Goal: Task Accomplishment & Management: Use online tool/utility

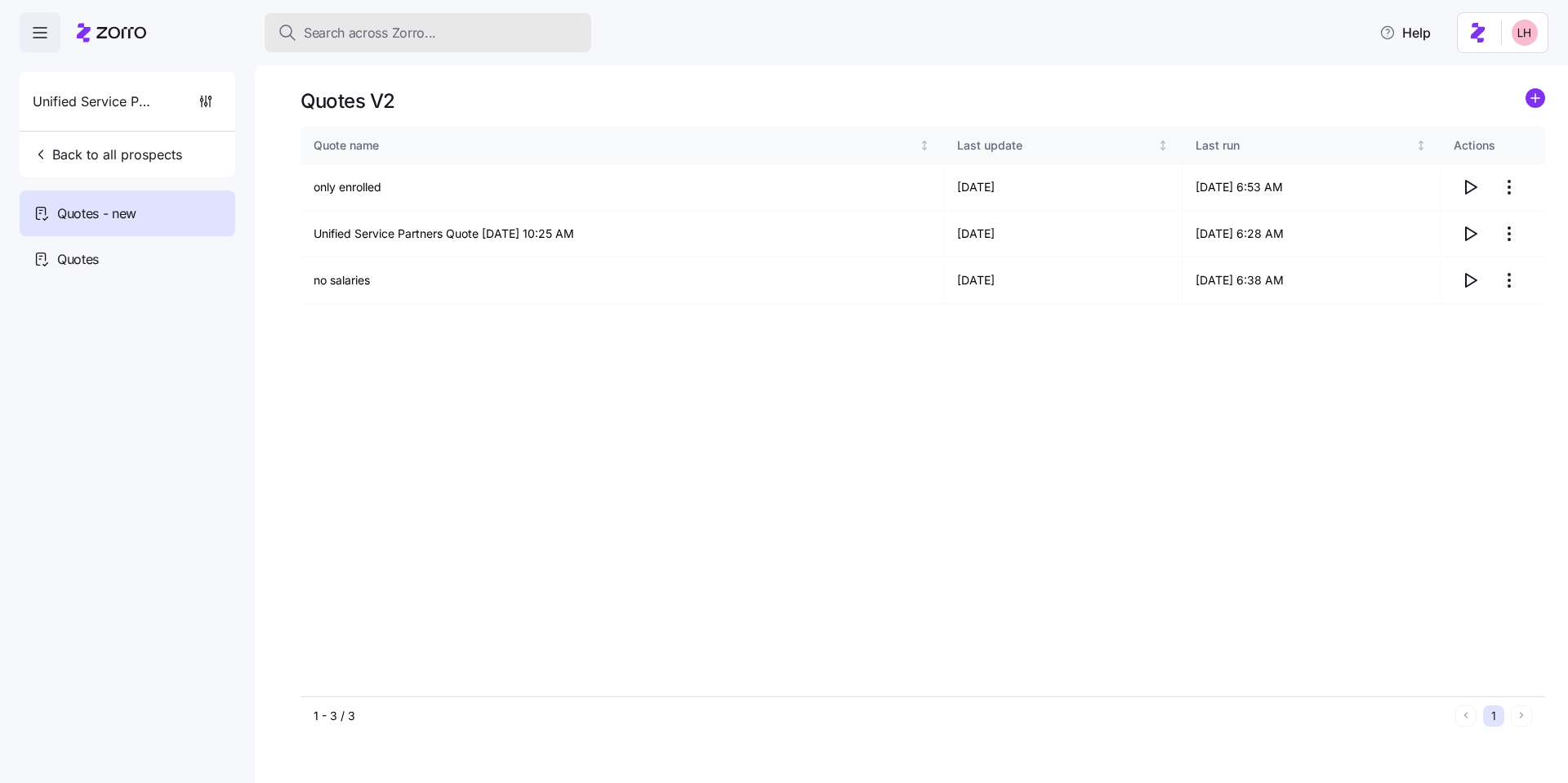
drag, startPoint x: 0, startPoint y: 0, endPoint x: 407, endPoint y: 33, distance: 408.3
click at [407, 33] on span "Search across Zorro..." at bounding box center [370, 33] width 133 height 21
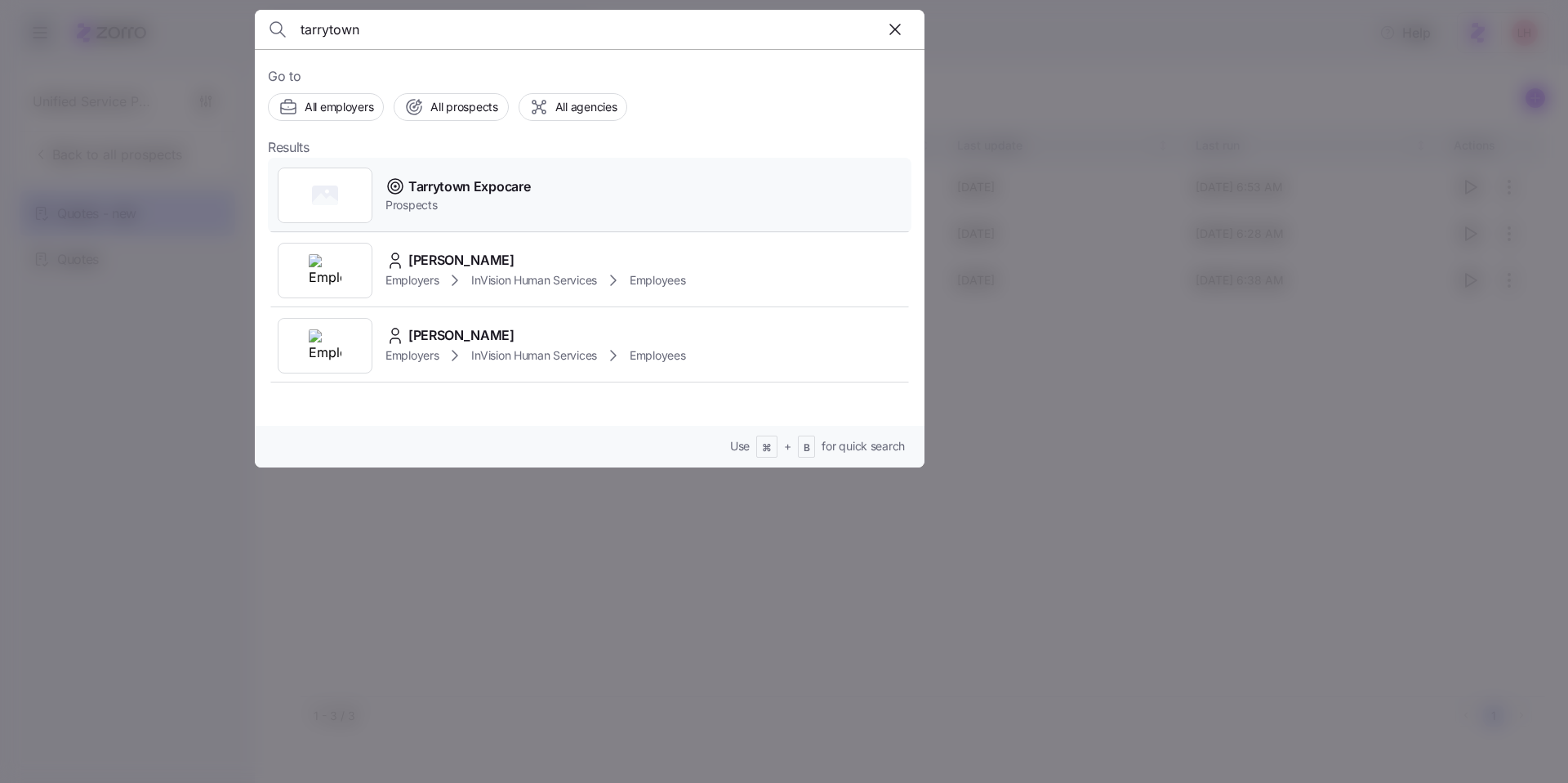
type input "tarrytown"
click at [533, 197] on div "Tarrytown Expocare Prospects" at bounding box center [589, 195] width 644 height 75
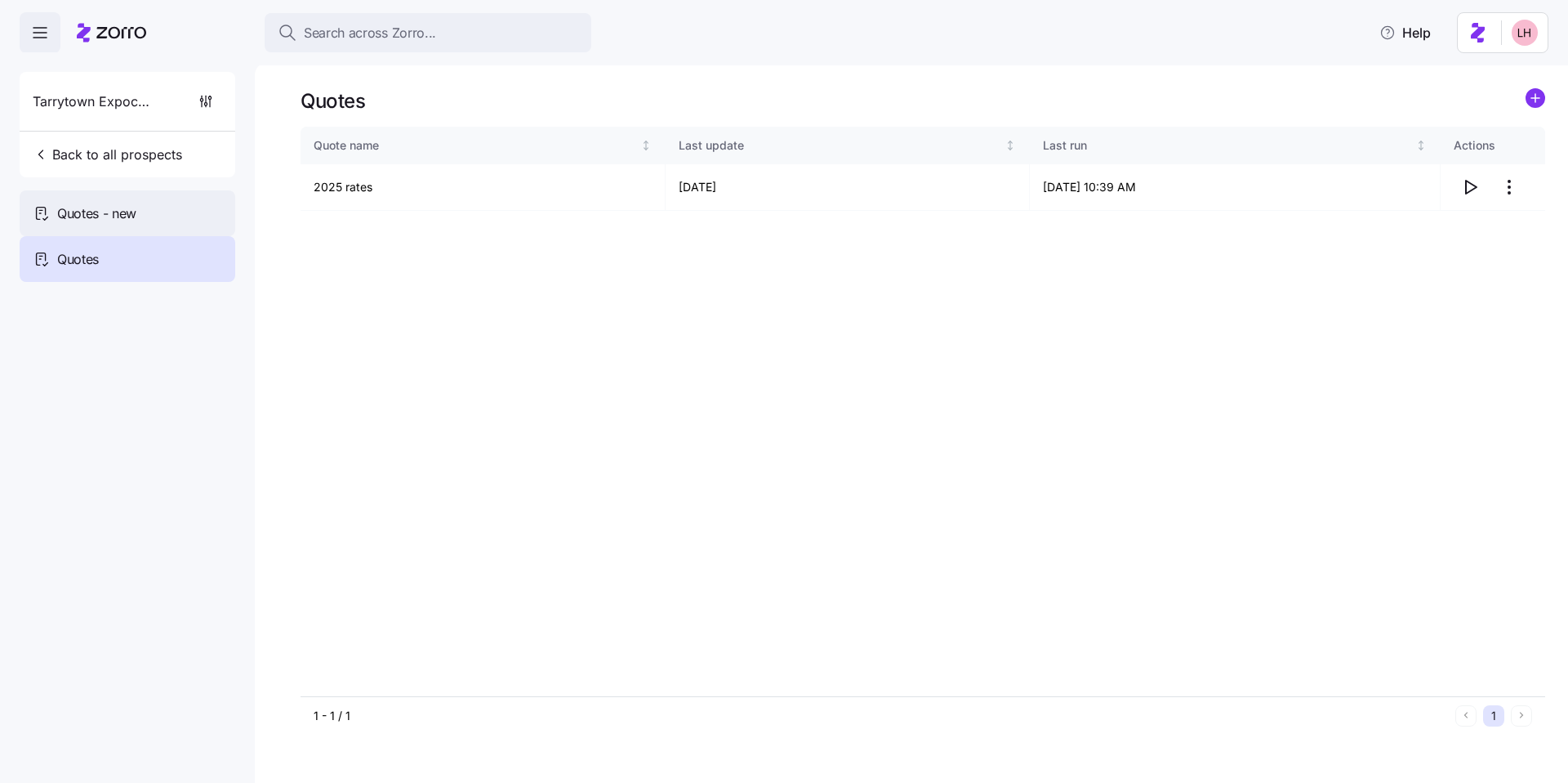
click at [177, 207] on div "Quotes - new" at bounding box center [127, 213] width 216 height 46
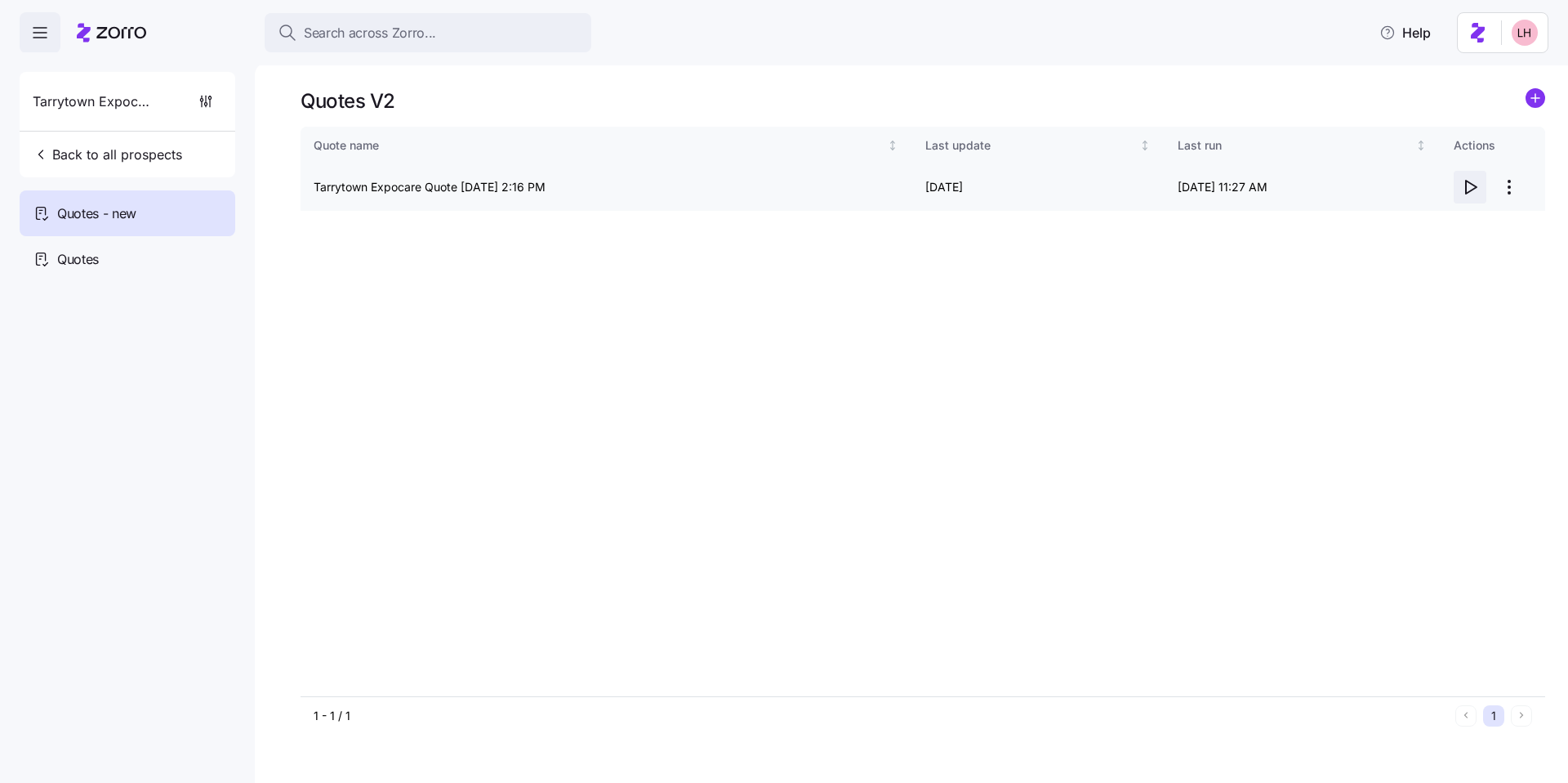
click at [1470, 189] on icon "button" at bounding box center [1470, 187] width 20 height 20
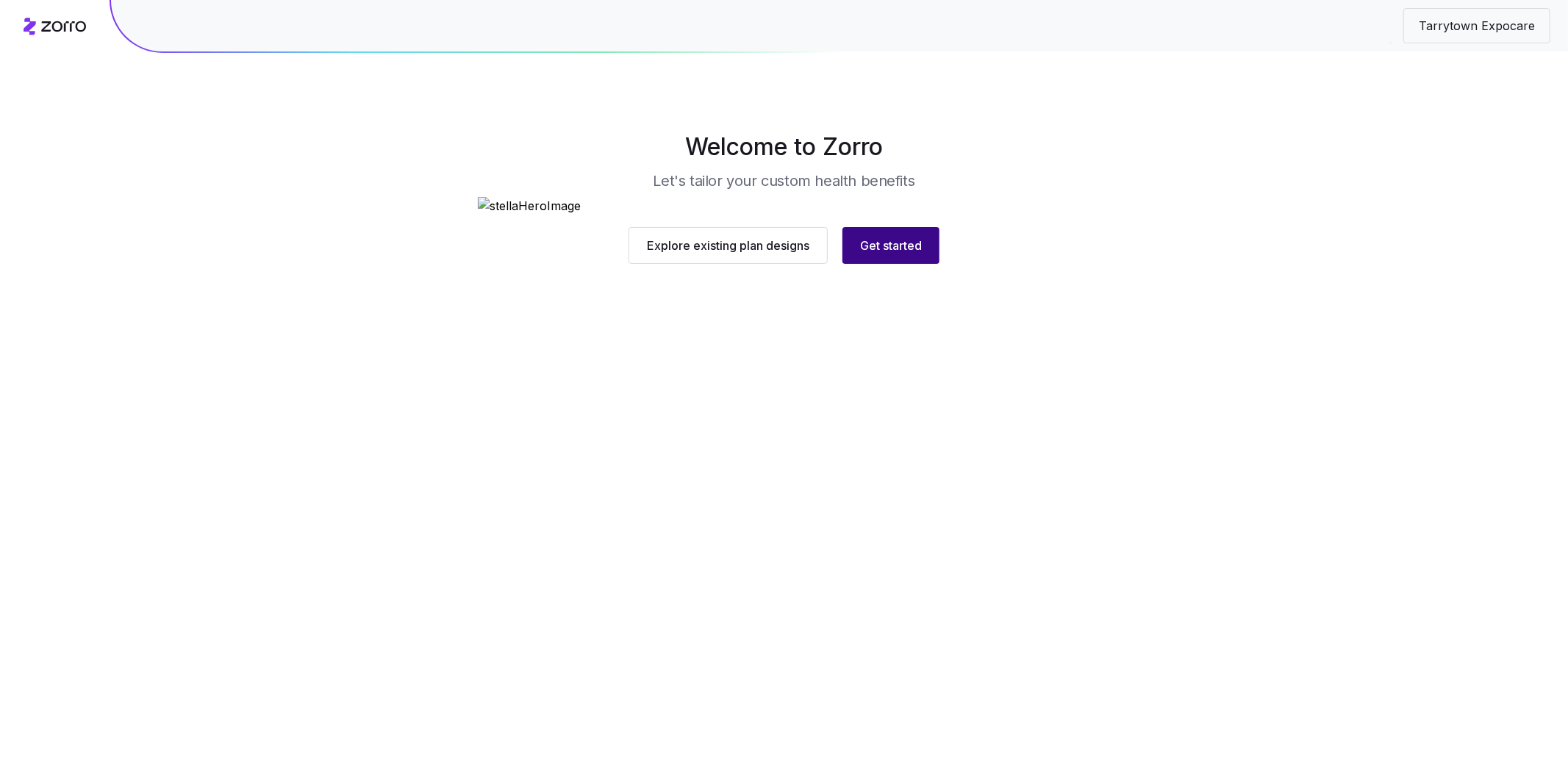
click at [908, 254] on span "Get started" at bounding box center [890, 246] width 62 height 18
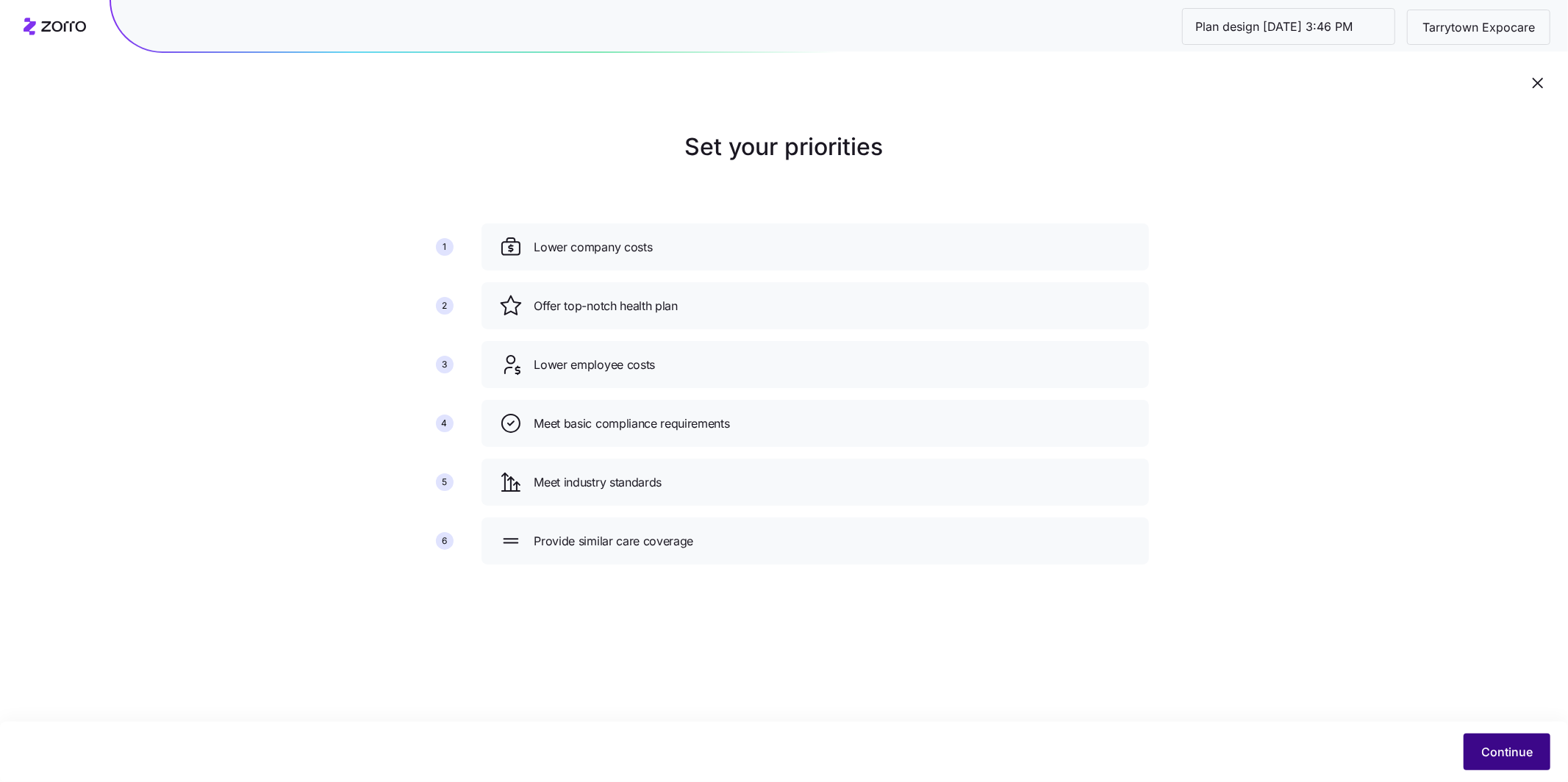
click at [1510, 760] on span "Continue" at bounding box center [1507, 751] width 52 height 18
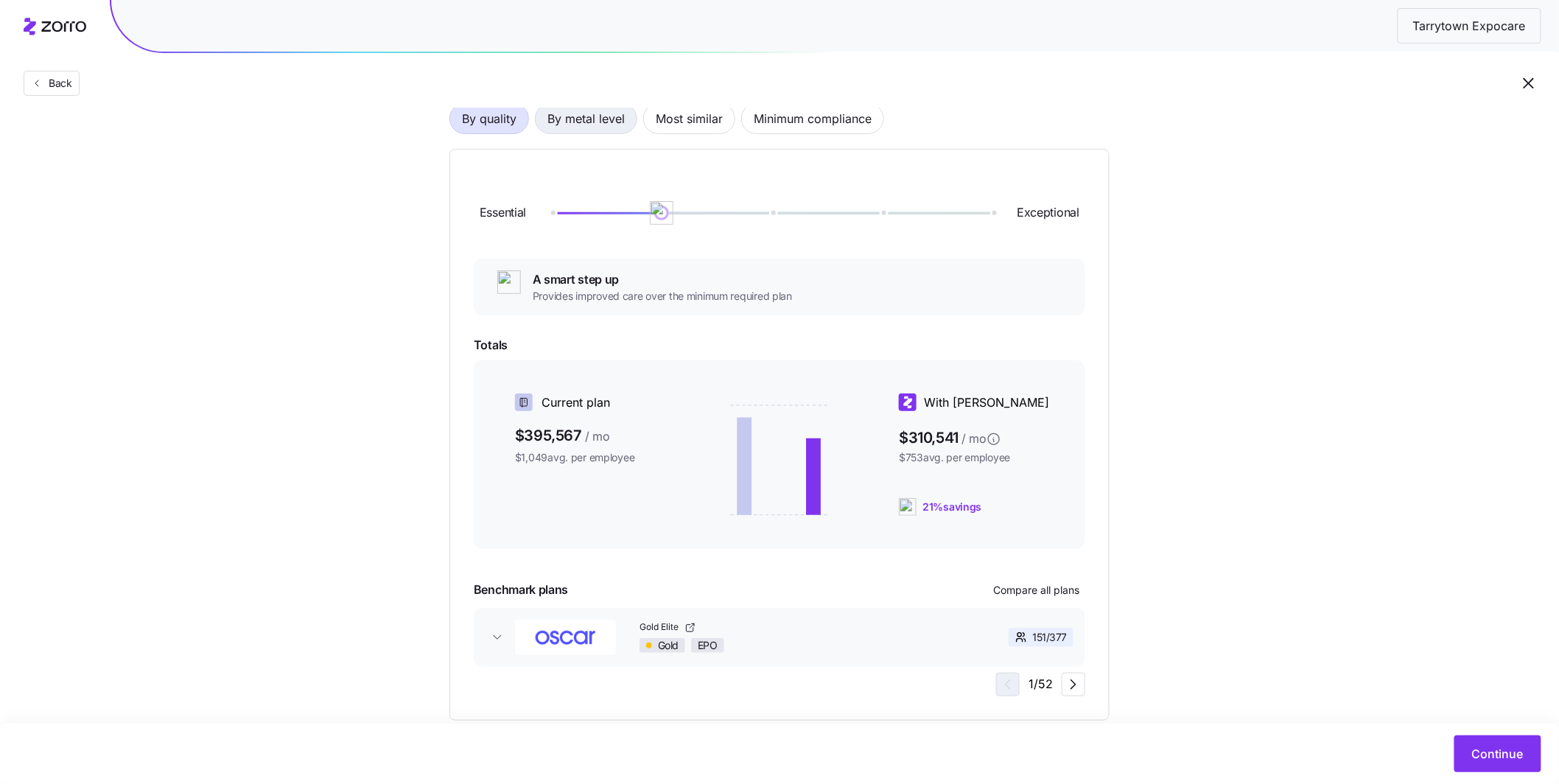
click at [619, 127] on span "By metal level" at bounding box center [586, 119] width 78 height 29
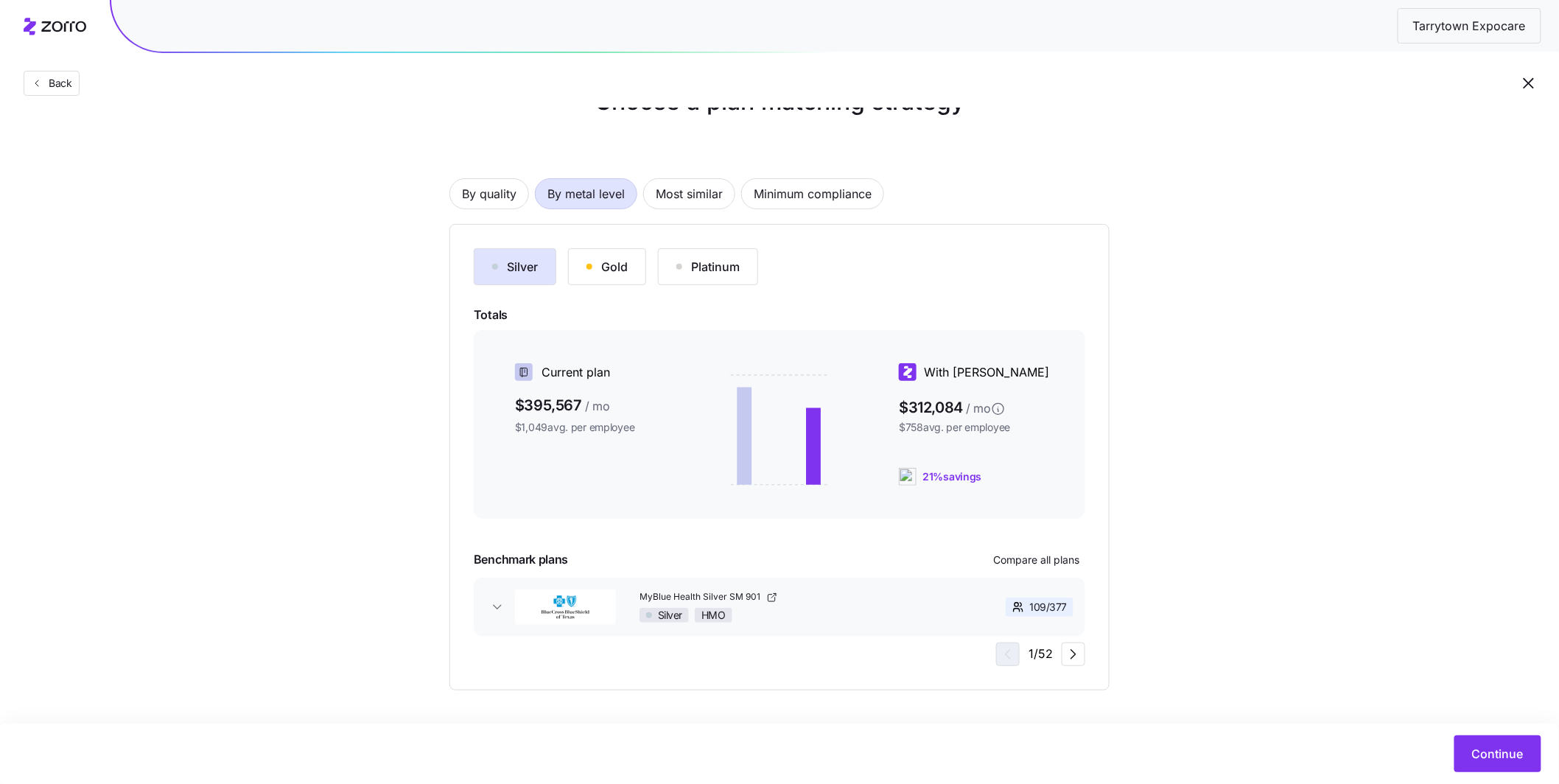
click at [635, 258] on button "Gold" at bounding box center [607, 266] width 78 height 37
click at [706, 197] on span "Most similar" at bounding box center [689, 194] width 67 height 29
